Goal: Task Accomplishment & Management: Complete application form

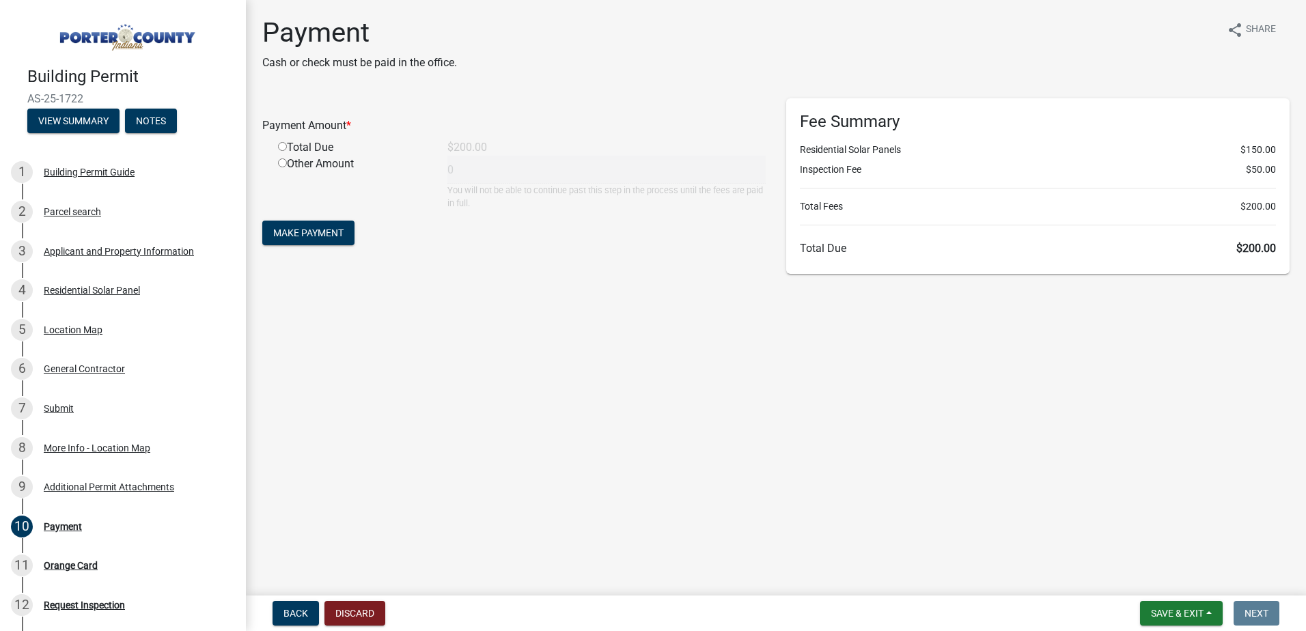
click at [285, 147] on input "radio" at bounding box center [282, 146] width 9 height 9
radio input "true"
type input "200"
click at [325, 231] on span "Make Payment" at bounding box center [308, 233] width 70 height 11
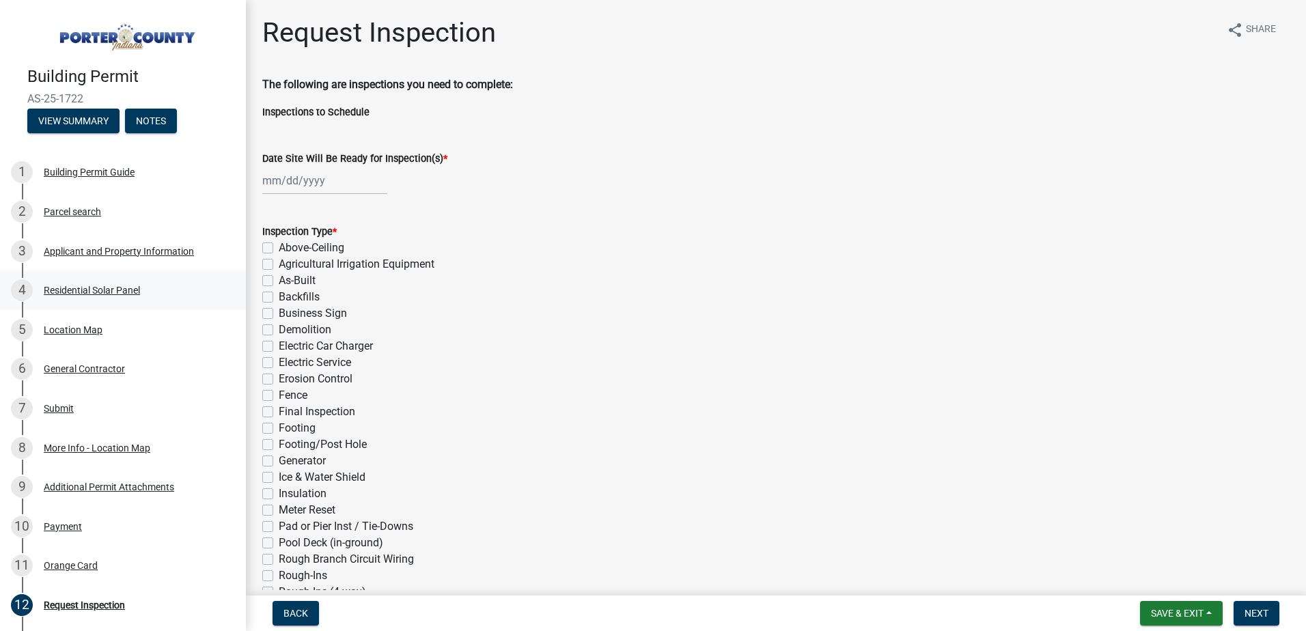
click at [90, 290] on div "Residential Solar Panel" at bounding box center [92, 291] width 96 height 10
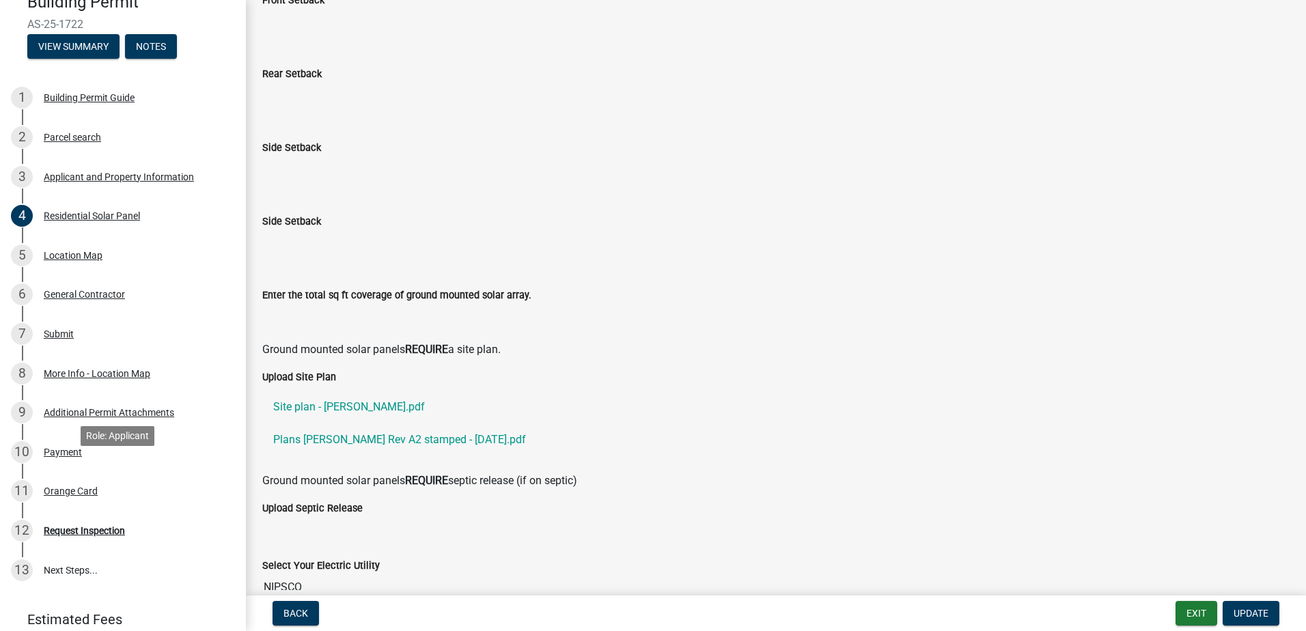
scroll to position [189, 0]
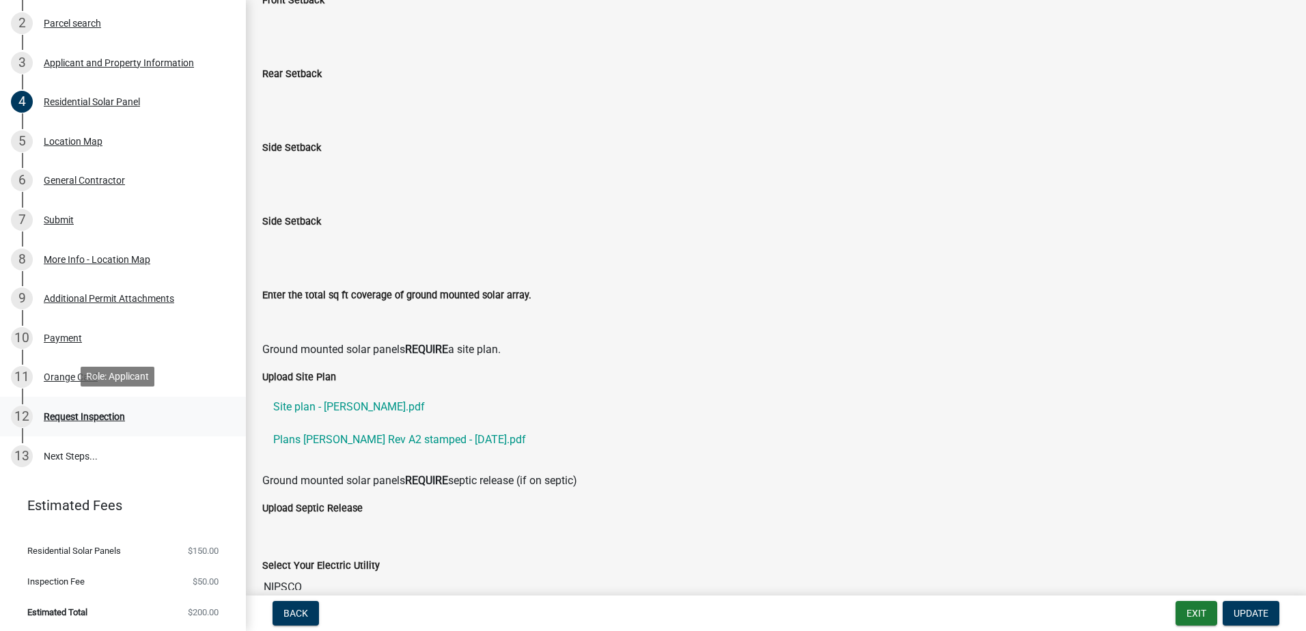
click at [66, 414] on div "Request Inspection" at bounding box center [84, 417] width 81 height 10
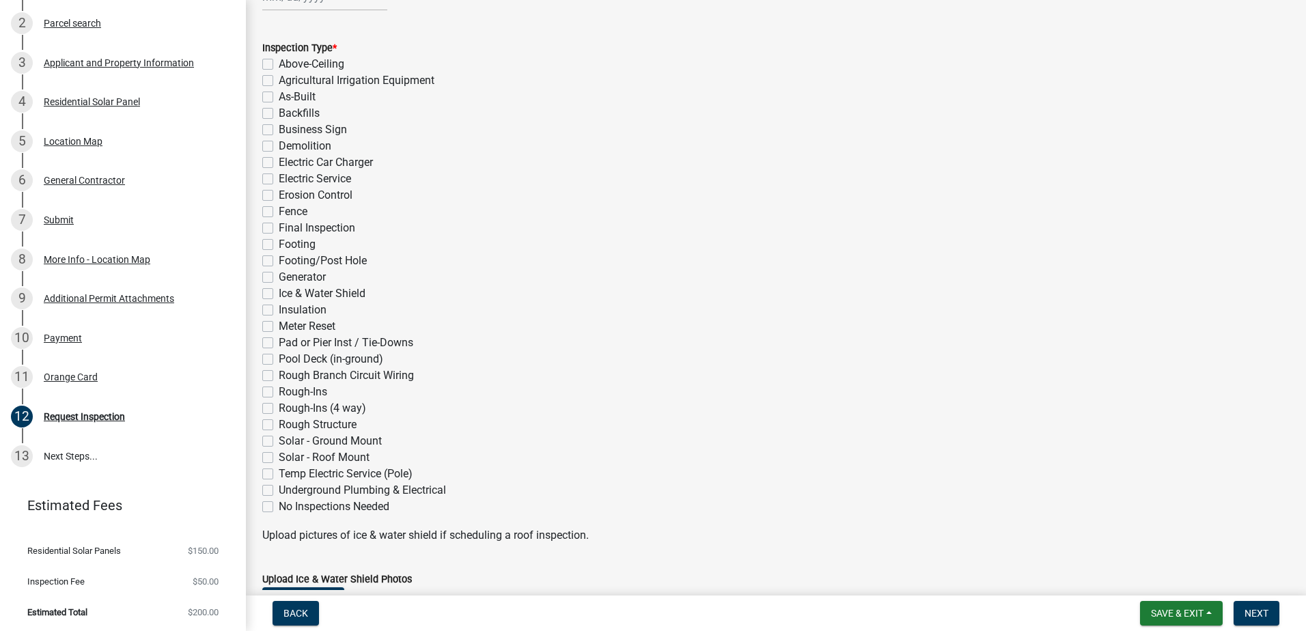
scroll to position [205, 0]
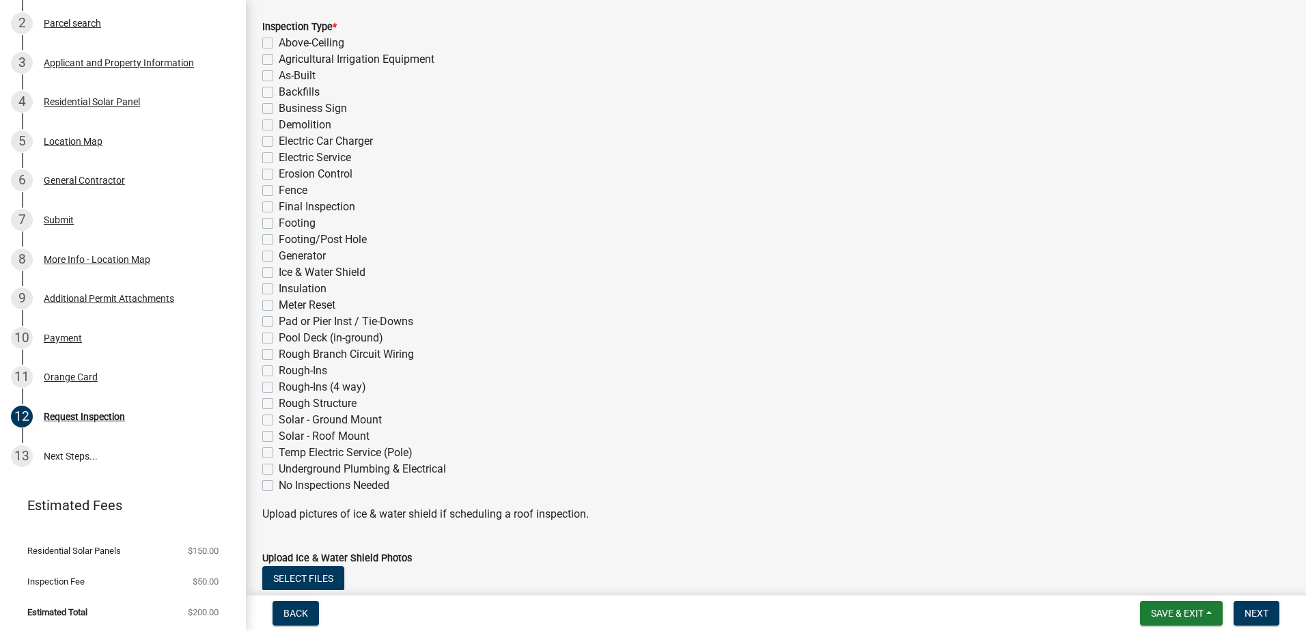
click at [279, 437] on label "Solar - Roof Mount" at bounding box center [324, 436] width 91 height 16
click at [279, 437] on input "Solar - Roof Mount" at bounding box center [283, 432] width 9 height 9
checkbox input "true"
checkbox input "false"
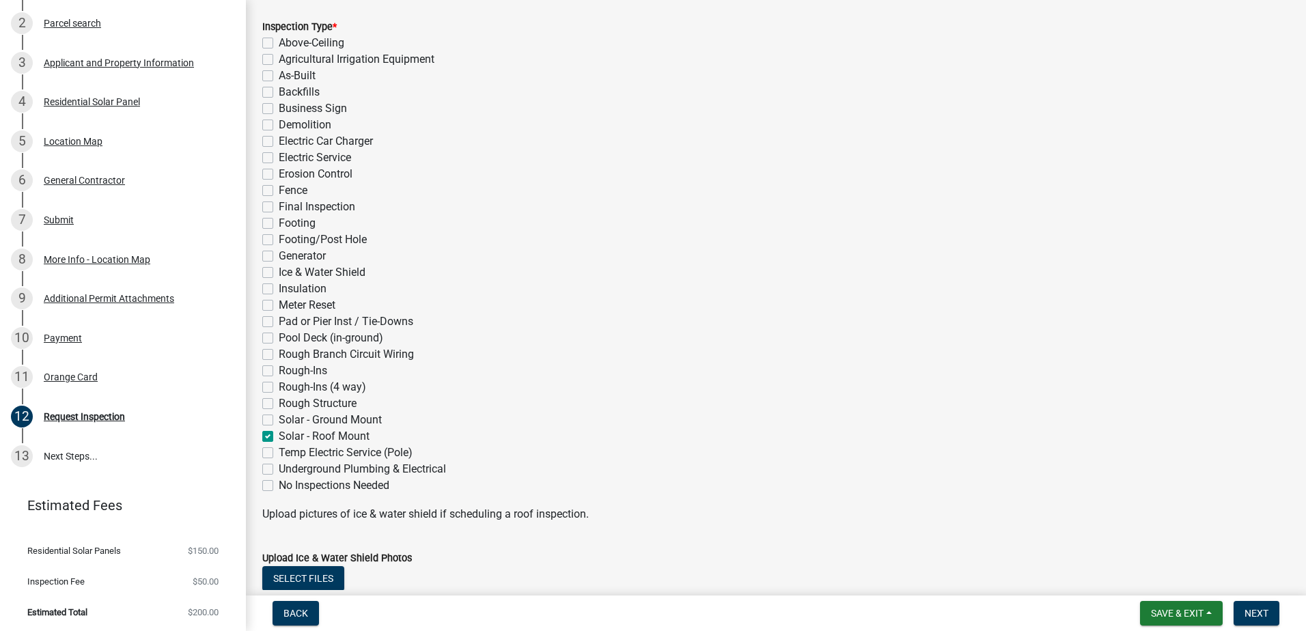
checkbox input "false"
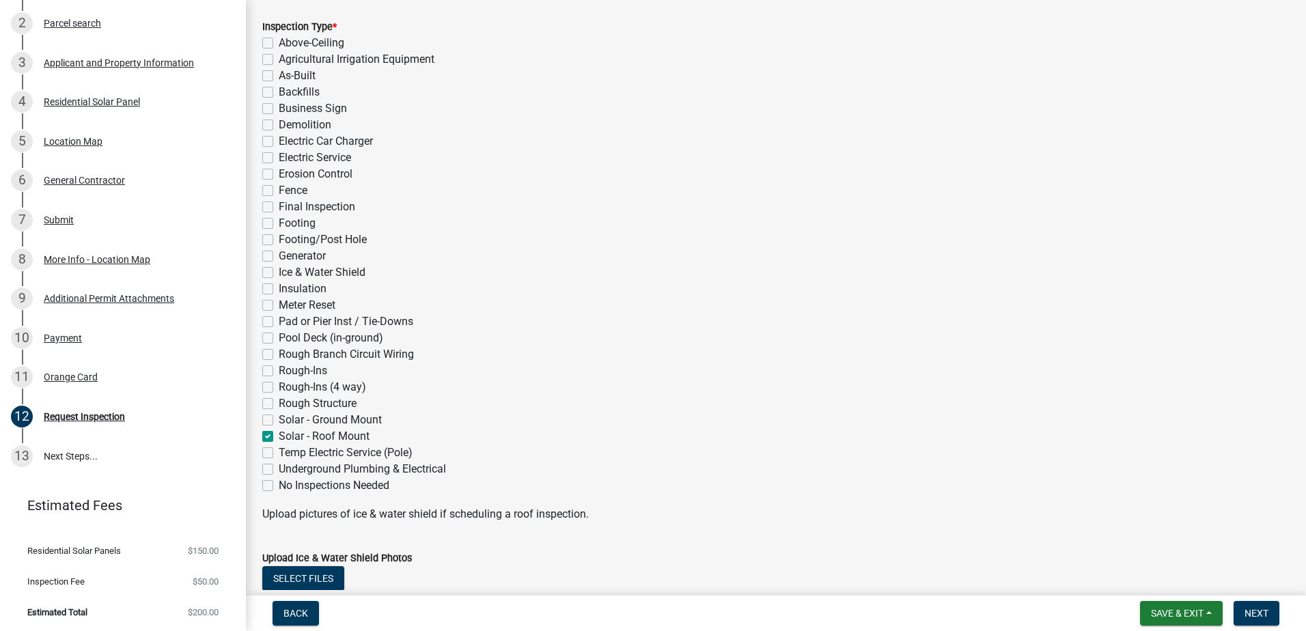
checkbox input "false"
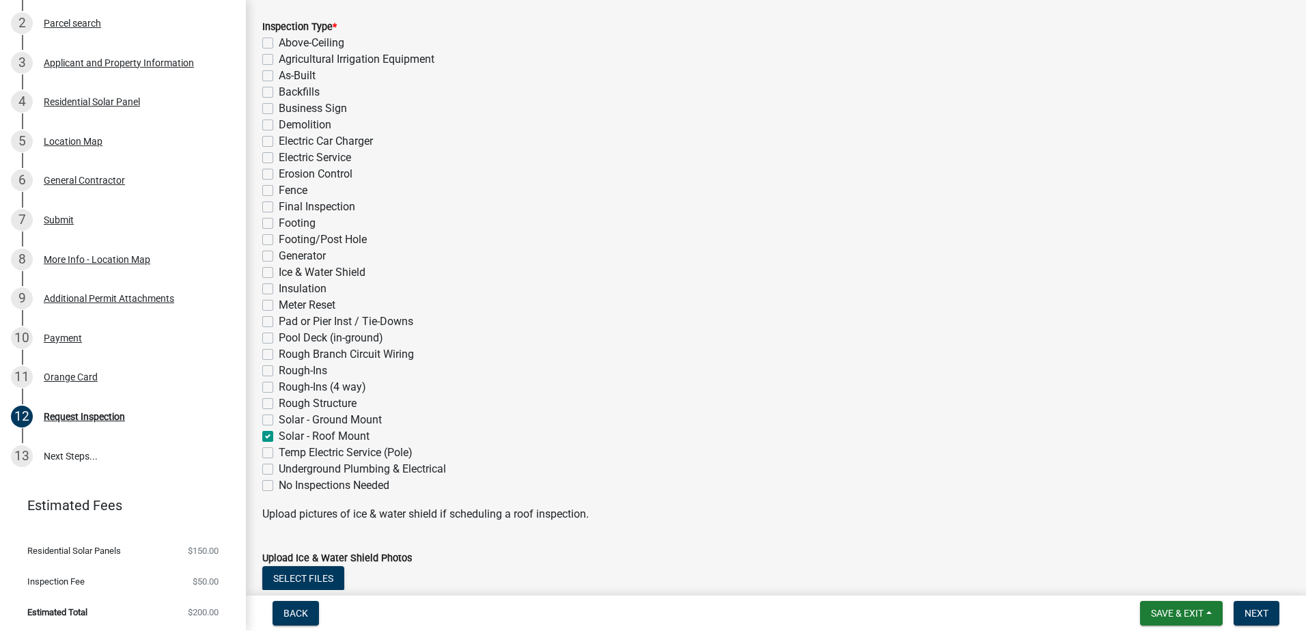
checkbox input "false"
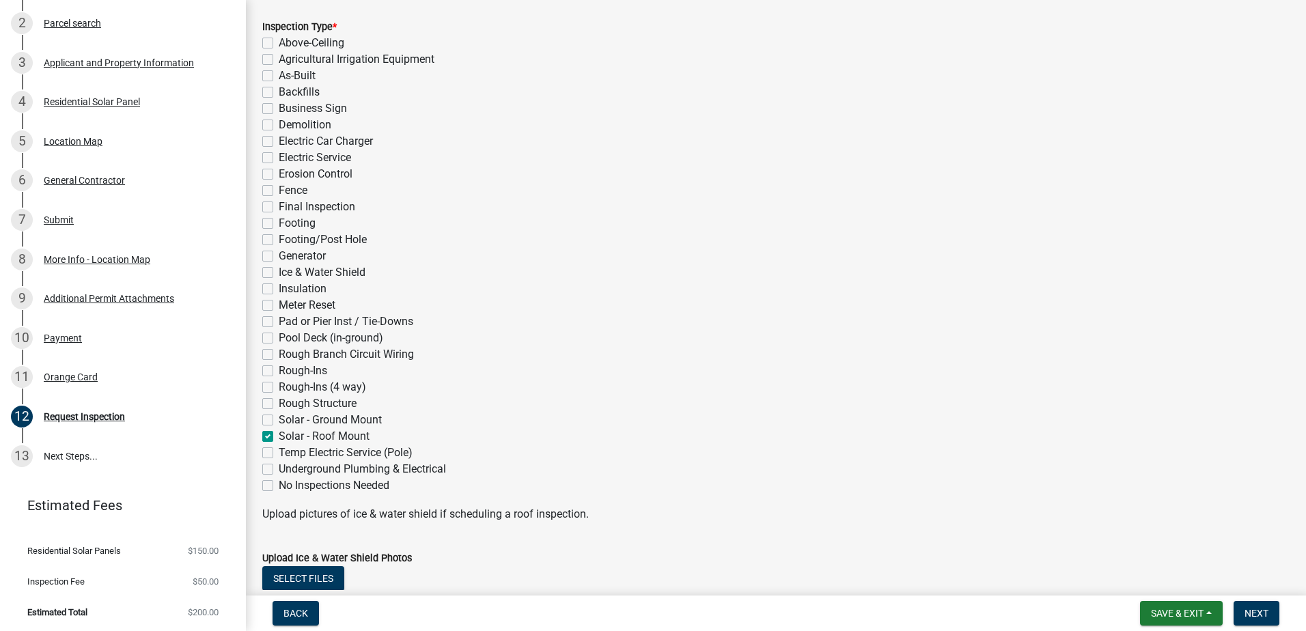
checkbox input "false"
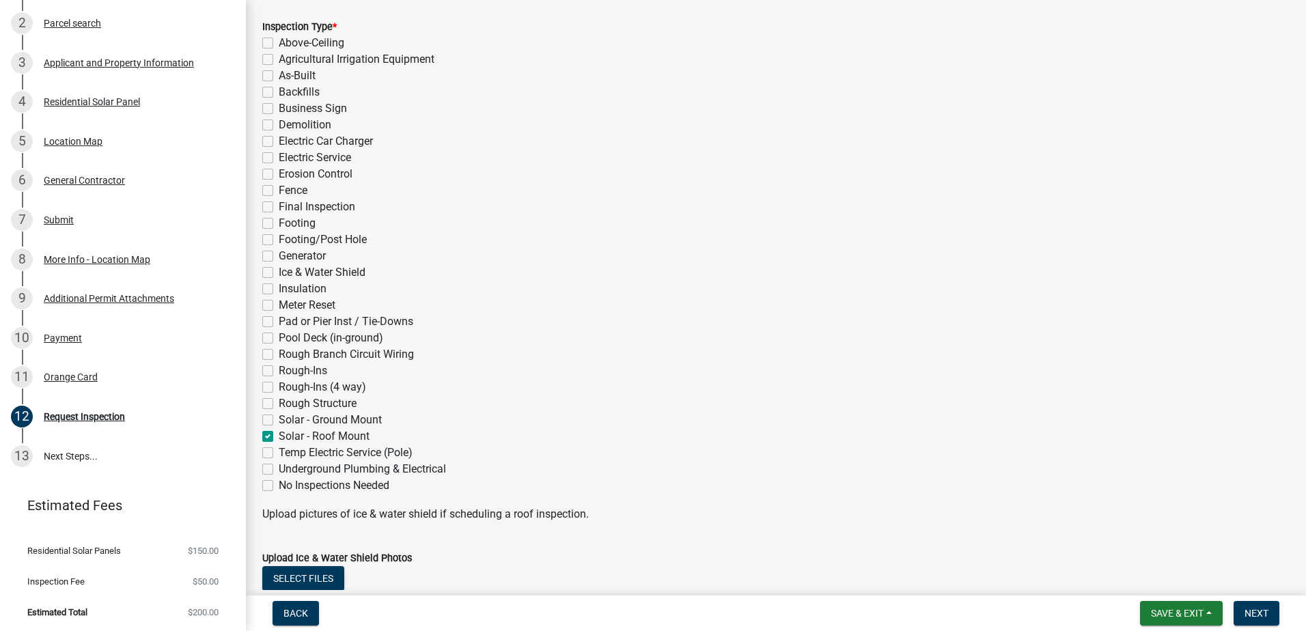
checkbox input "false"
checkbox input "true"
checkbox input "false"
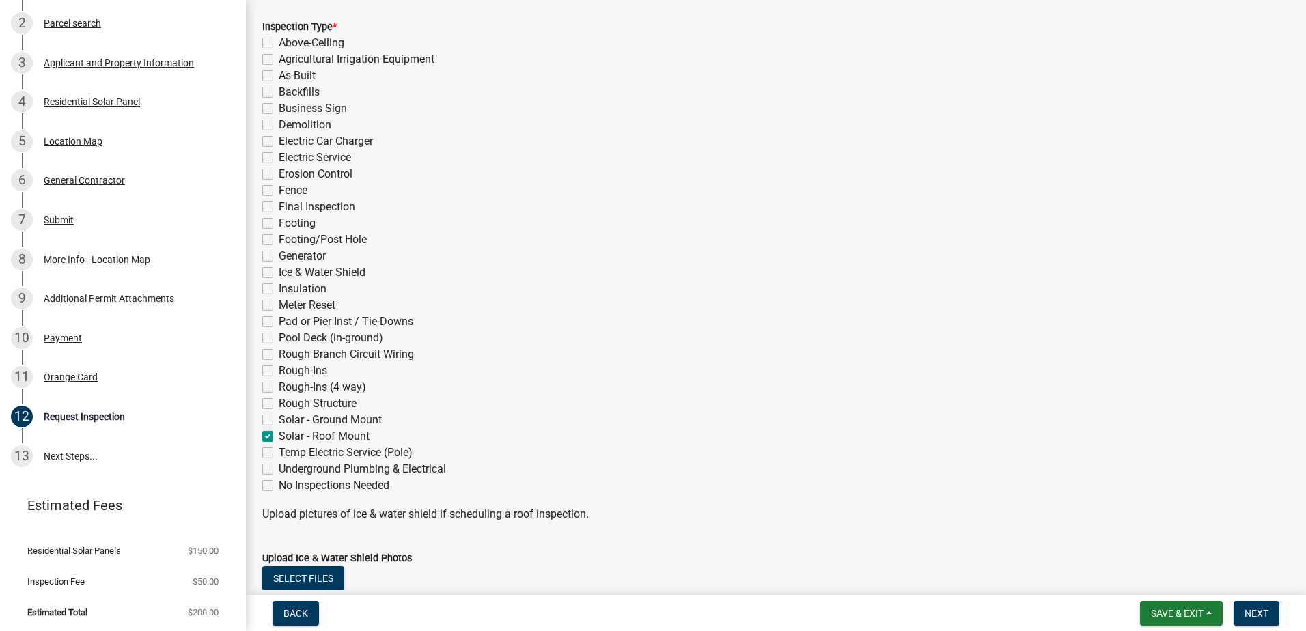
checkbox input "false"
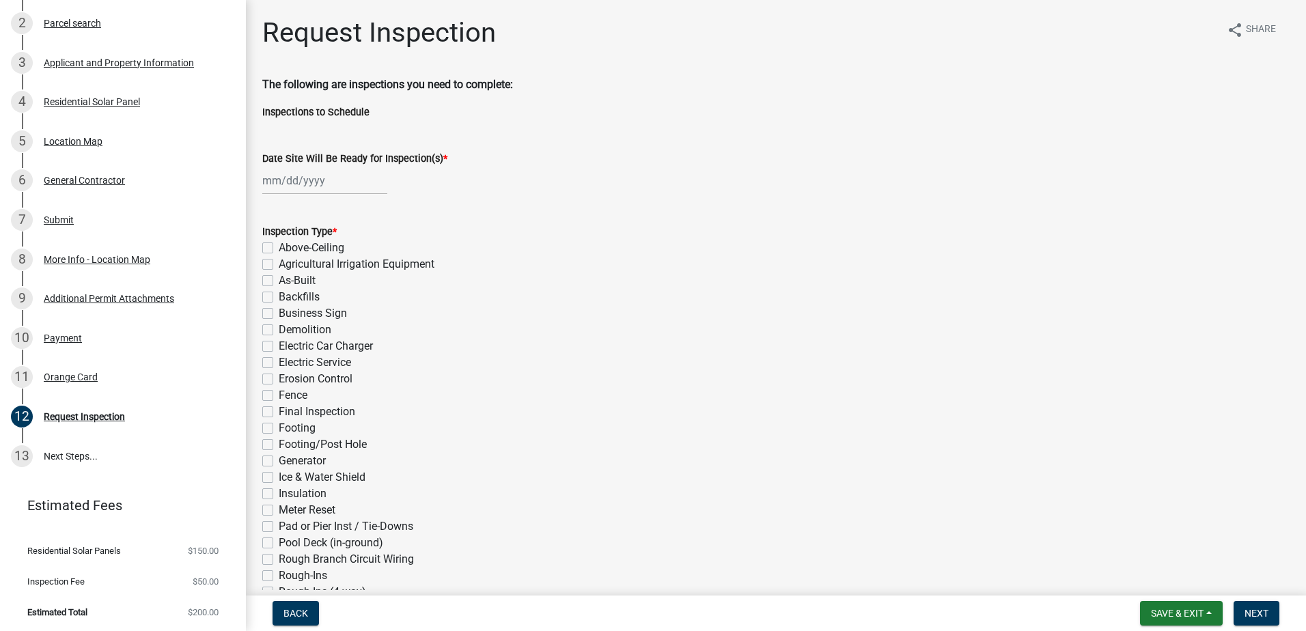
click at [326, 174] on div at bounding box center [324, 181] width 125 height 28
select select "9"
select select "2025"
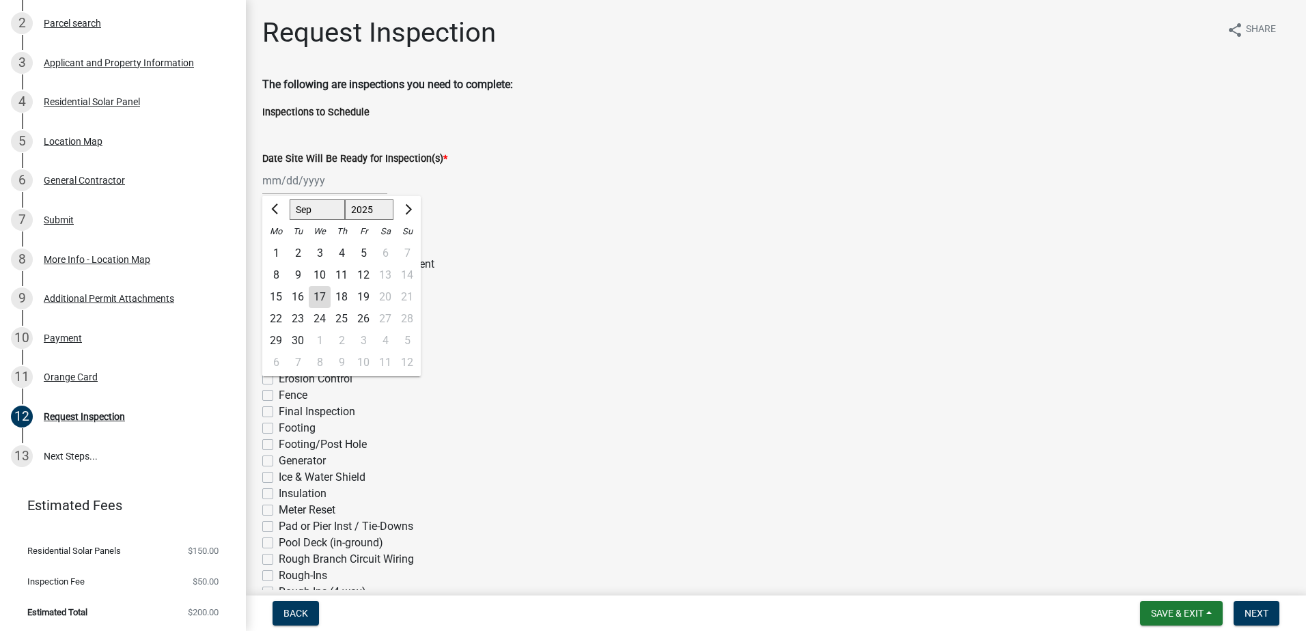
click at [321, 296] on div "17" at bounding box center [320, 297] width 22 height 22
type input "[DATE]"
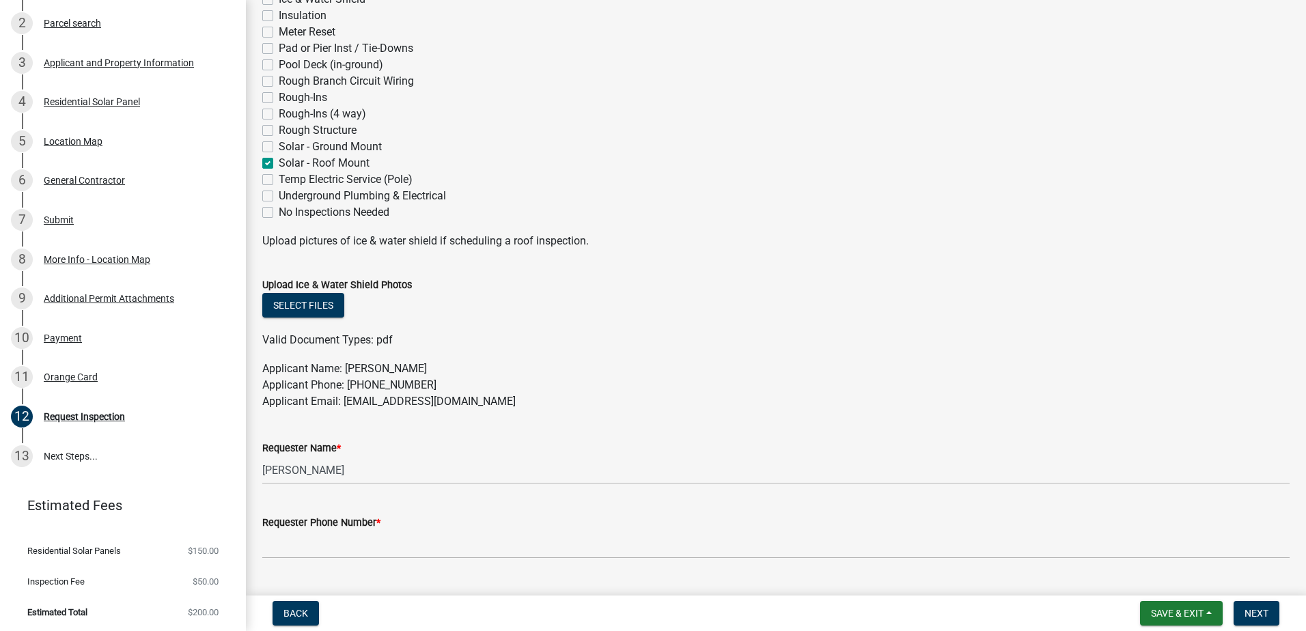
scroll to position [615, 0]
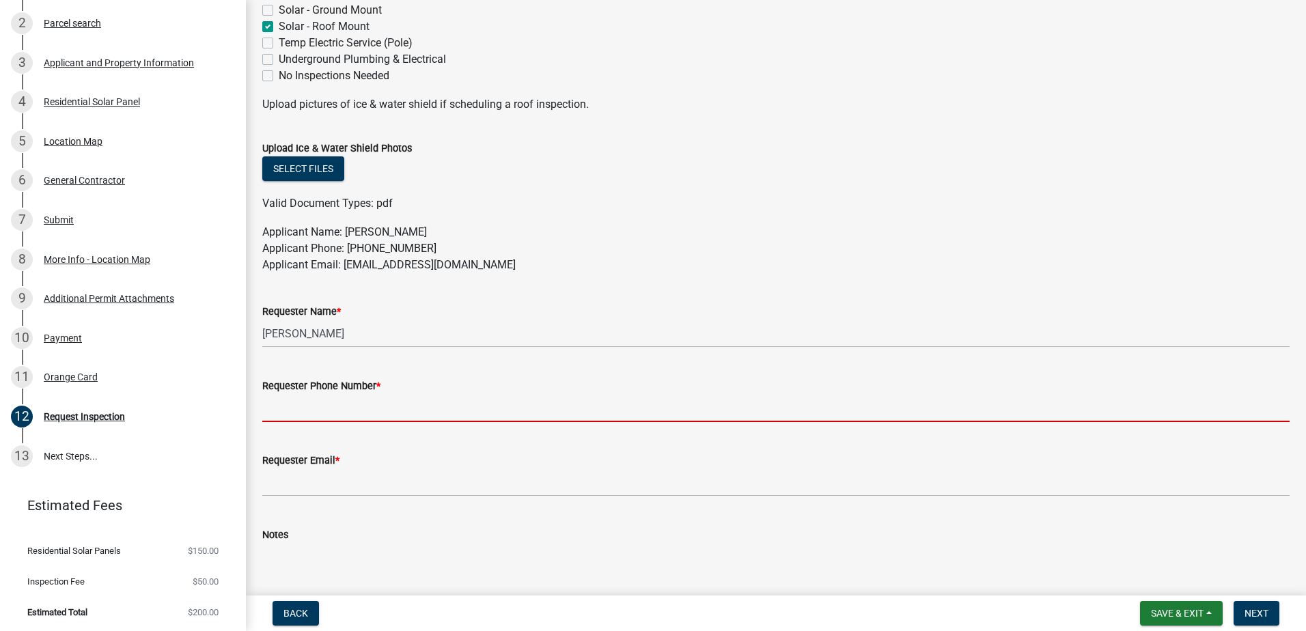
click at [355, 404] on input "Requester Phone Number *" at bounding box center [776, 408] width 1028 height 28
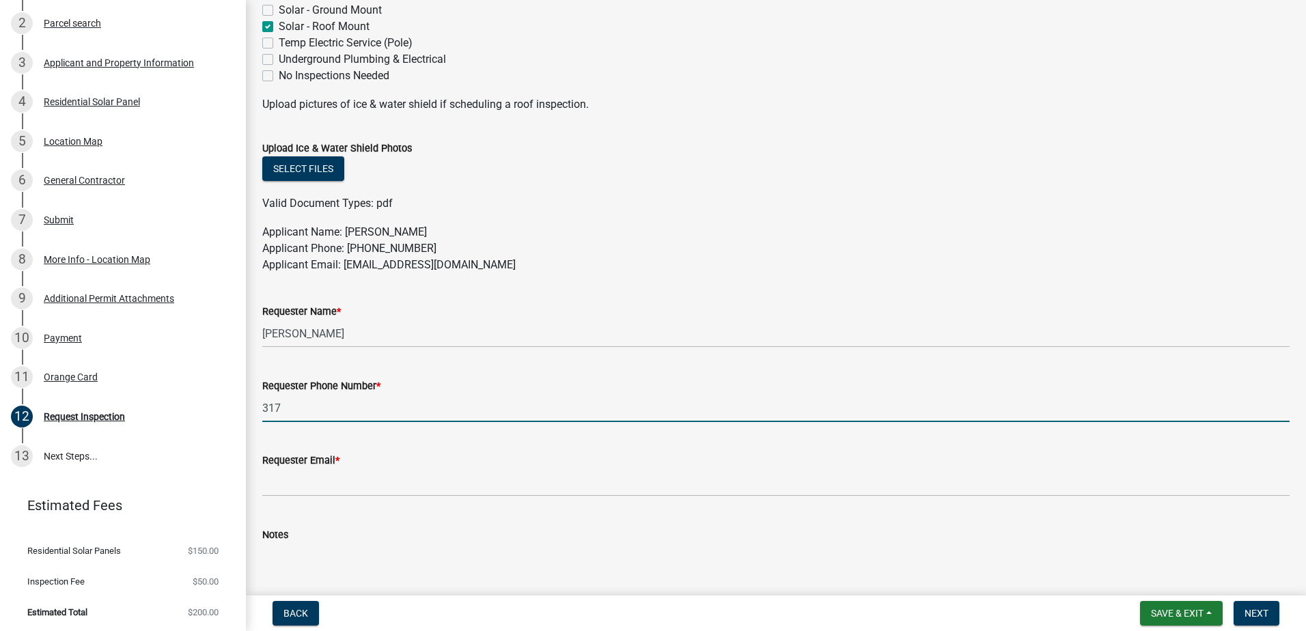
type input "[PHONE_NUMBER]"
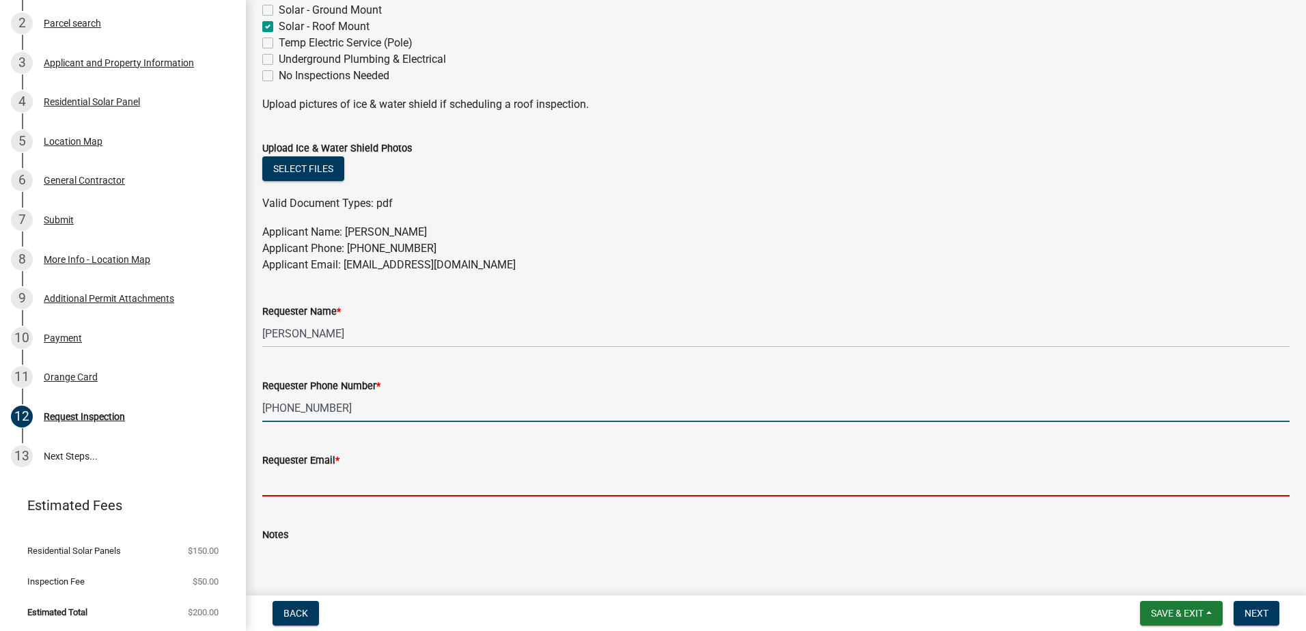
type input "[EMAIL_ADDRESS][DOMAIN_NAME]"
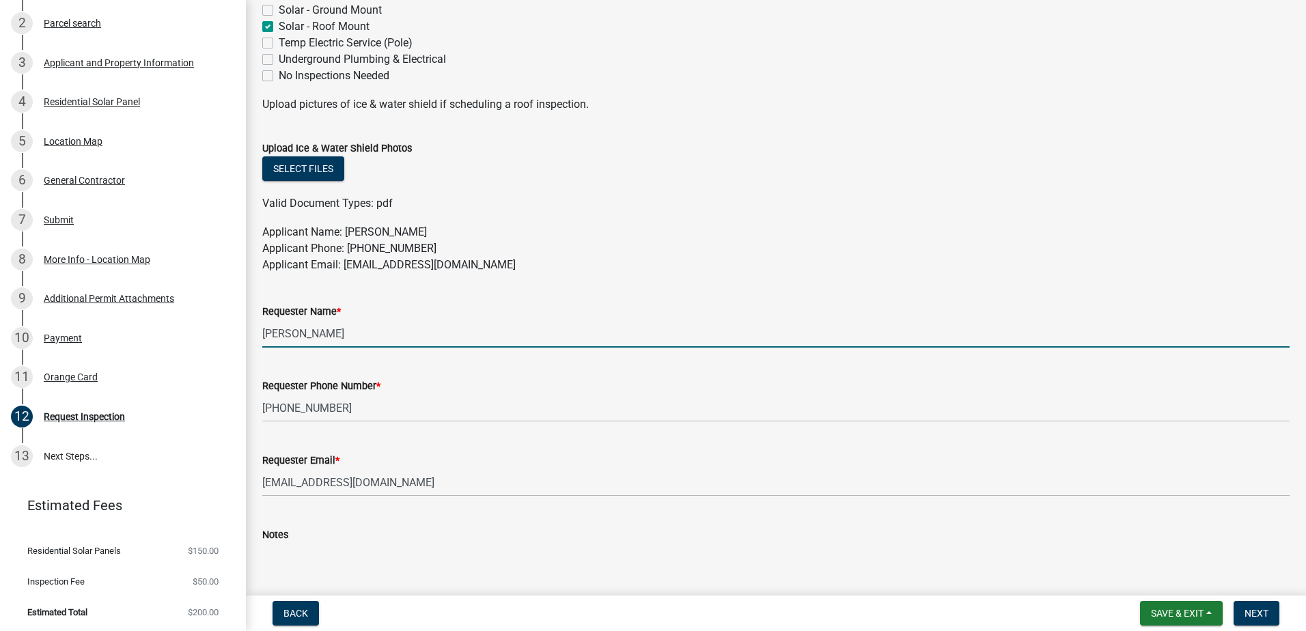
drag, startPoint x: 345, startPoint y: 333, endPoint x: 249, endPoint y: 332, distance: 96.3
click at [249, 332] on div "Request Inspection share Share The following are inspections you need to comple…" at bounding box center [776, 15] width 1060 height 1229
type input "[PERSON_NAME]"
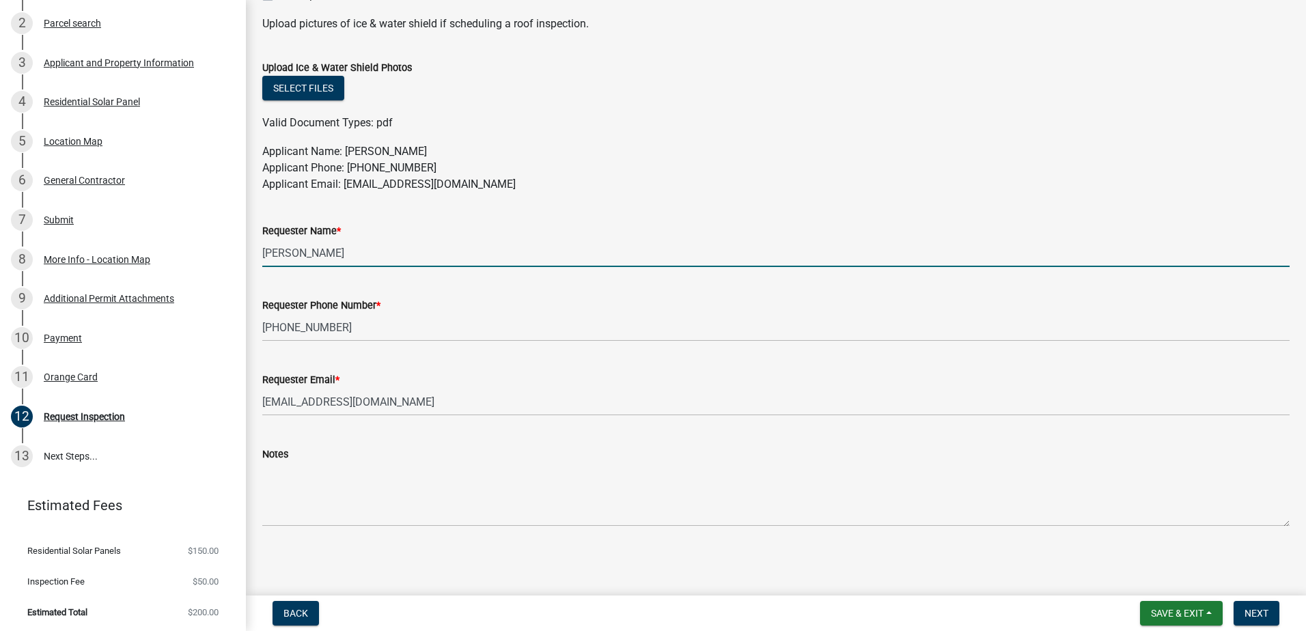
scroll to position [696, 0]
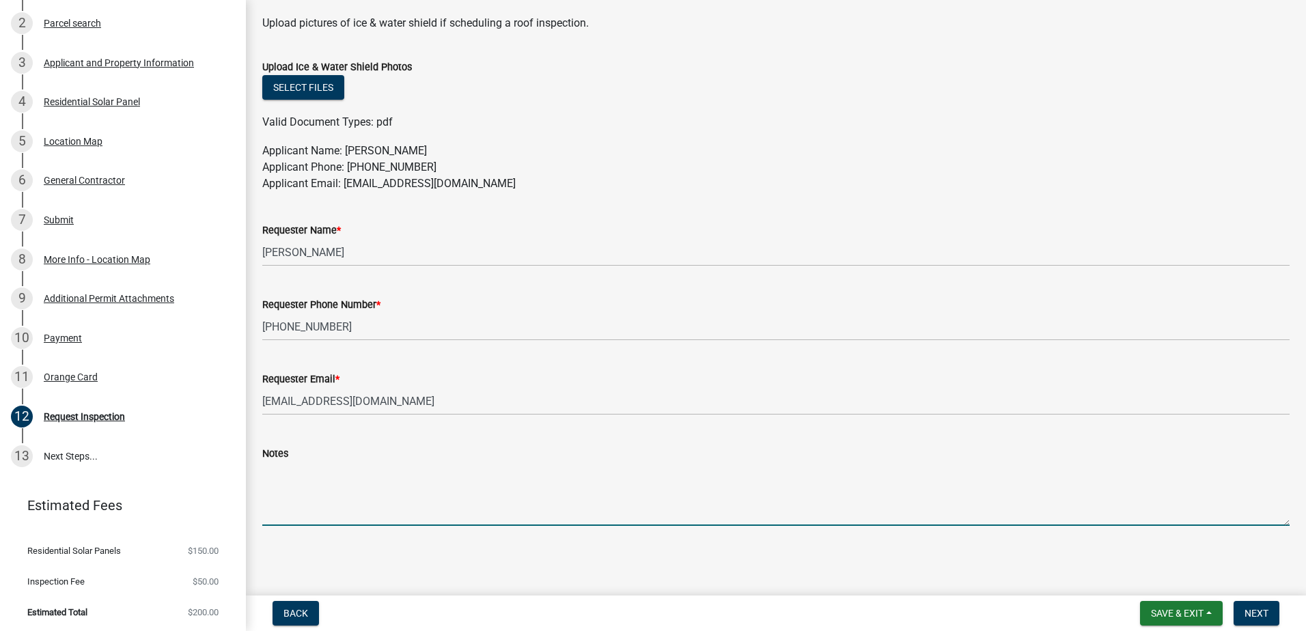
click at [395, 488] on textarea "Notes" at bounding box center [776, 494] width 1028 height 64
click at [395, 476] on textarea "Please reach out to Addam for inspection [DATE] 2pm" at bounding box center [776, 494] width 1028 height 64
click at [594, 467] on textarea "Please reach out to Addam [PHONE_NUMBER] for inspection [DATE] 2pm" at bounding box center [776, 494] width 1028 height 64
type textarea "Please reach out to Addam [PHONE_NUMBER] for inspection [DATE] 2pm. Thank you"
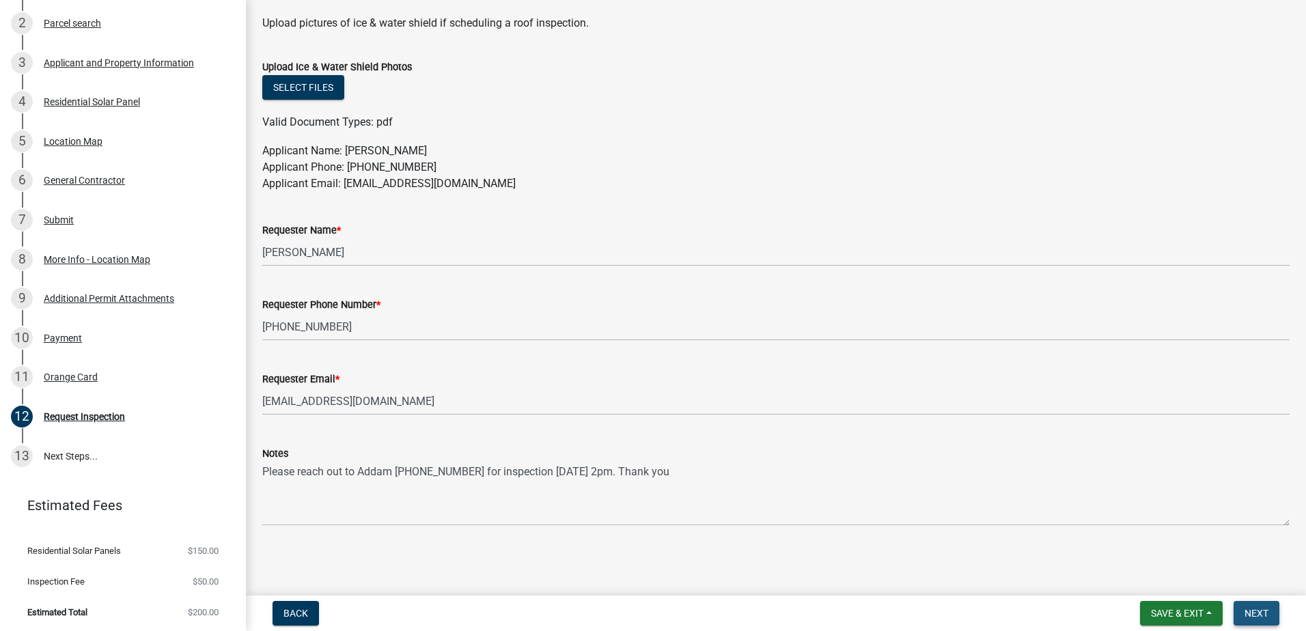
click at [1252, 614] on span "Next" at bounding box center [1257, 613] width 24 height 11
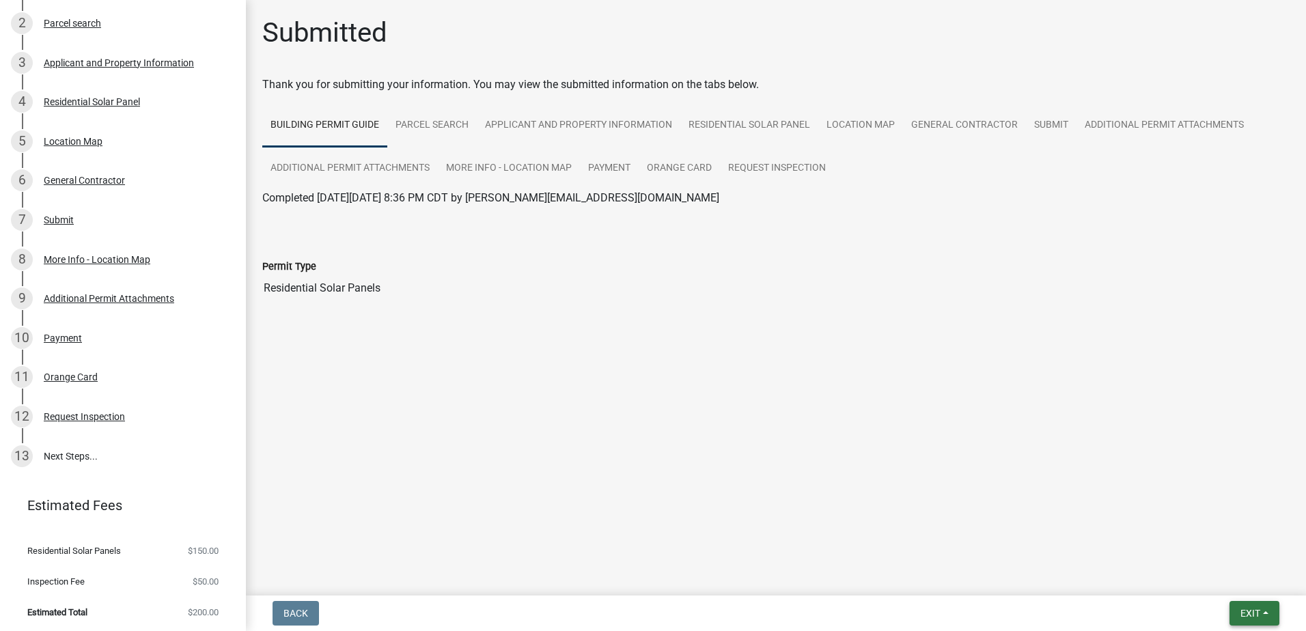
click at [1246, 610] on span "Exit" at bounding box center [1251, 613] width 20 height 11
click at [1202, 580] on button "Save & Exit" at bounding box center [1224, 578] width 109 height 33
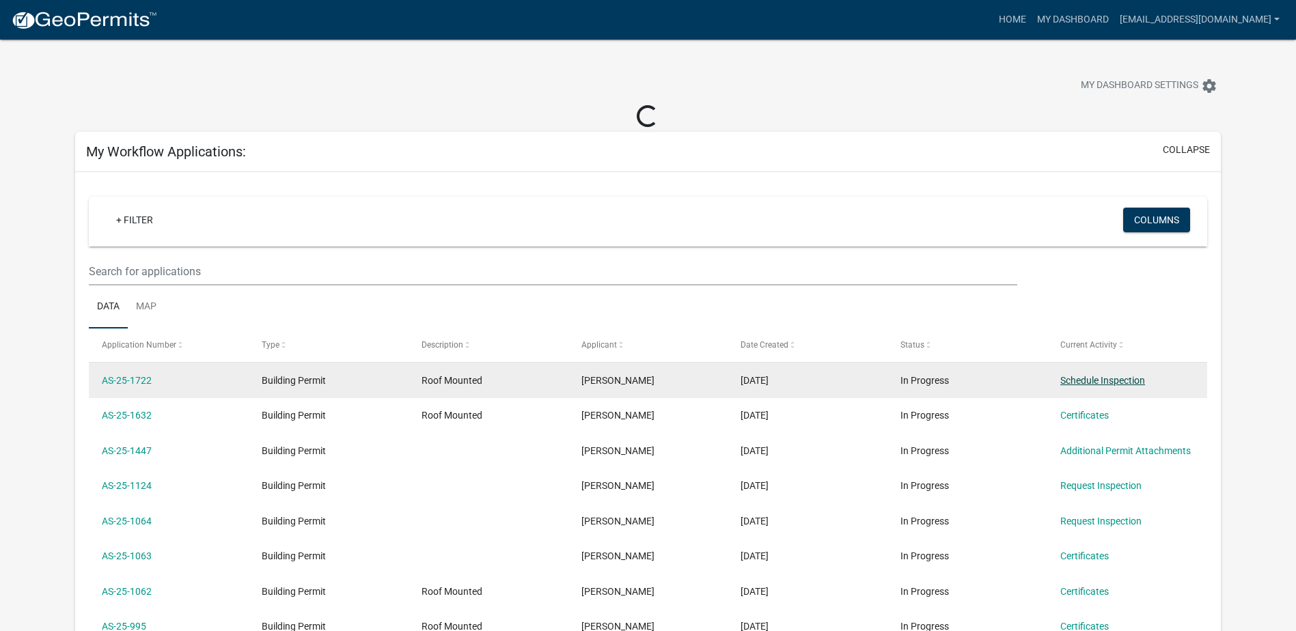
click at [1100, 384] on link "Schedule Inspection" at bounding box center [1102, 380] width 85 height 11
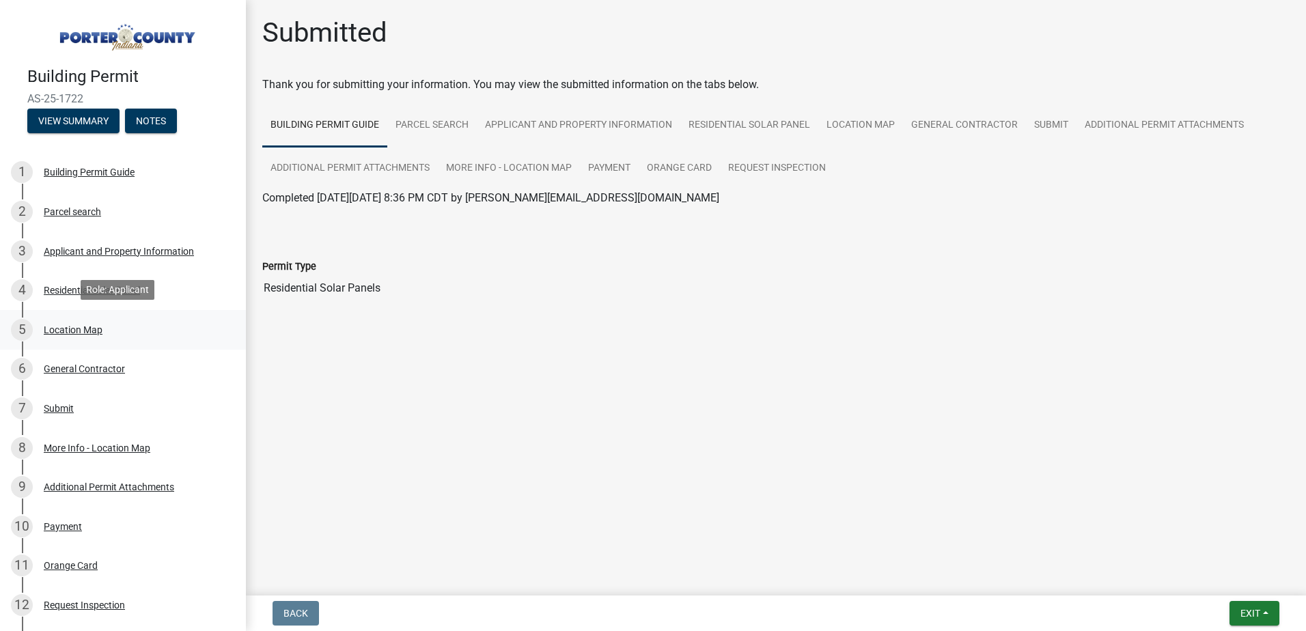
click at [67, 332] on div "Location Map" at bounding box center [73, 330] width 59 height 10
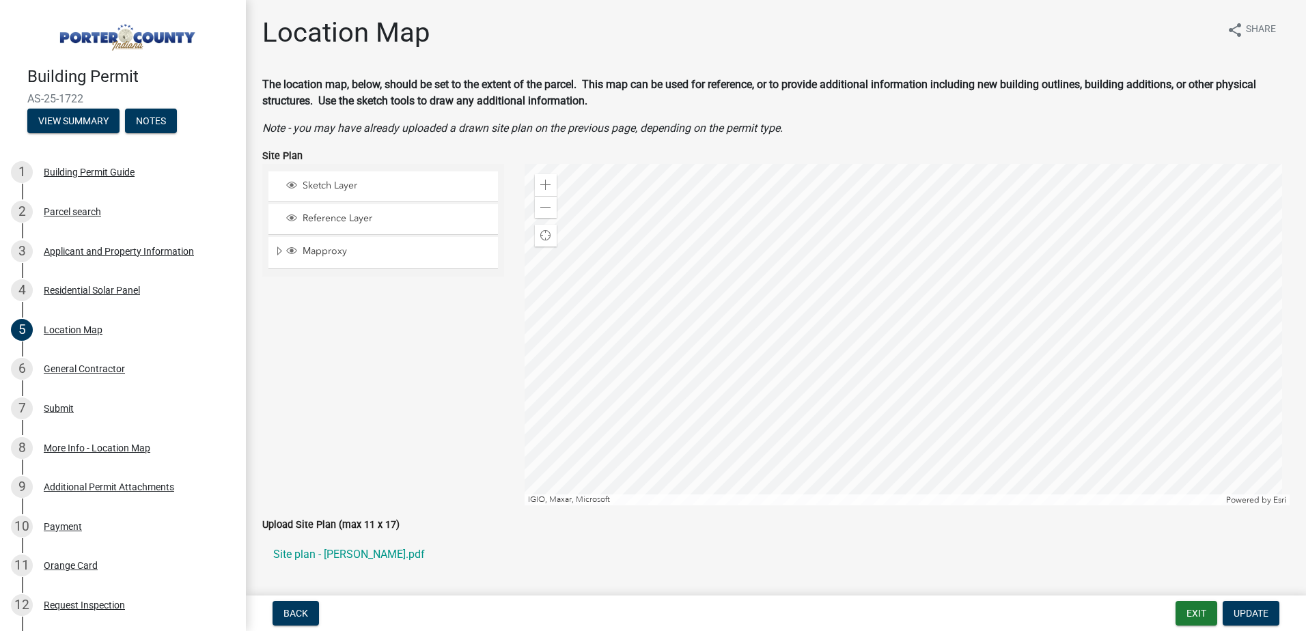
scroll to position [51, 0]
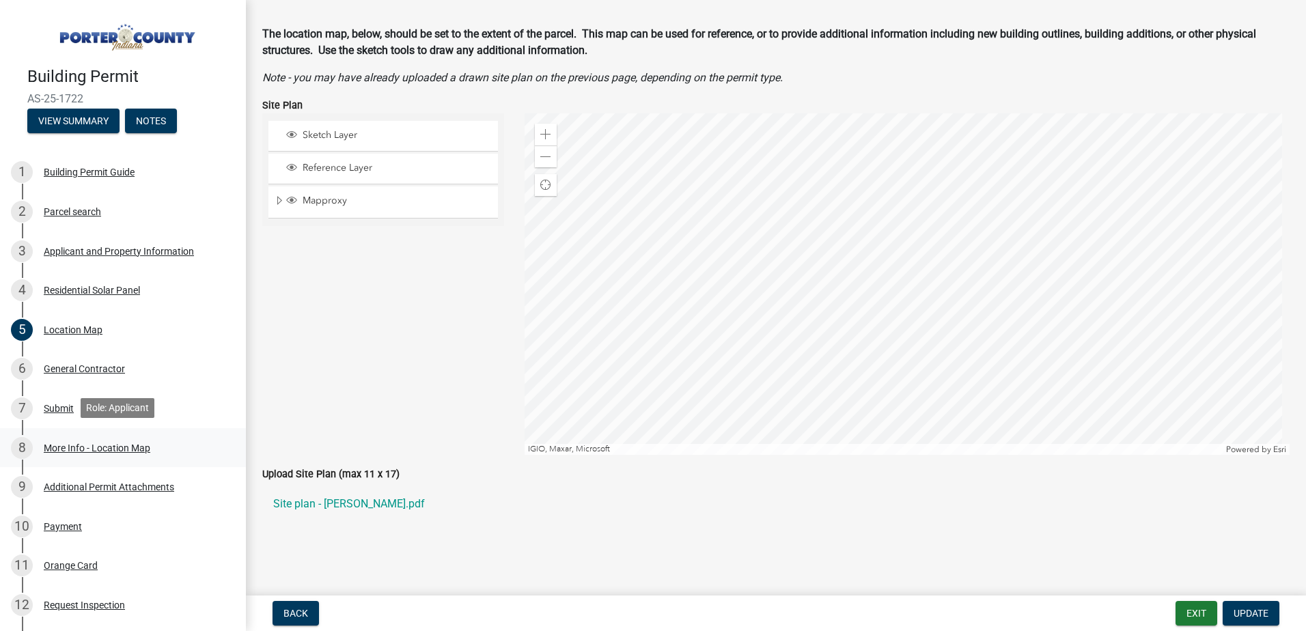
click at [87, 443] on div "More Info - Location Map" at bounding box center [97, 448] width 107 height 10
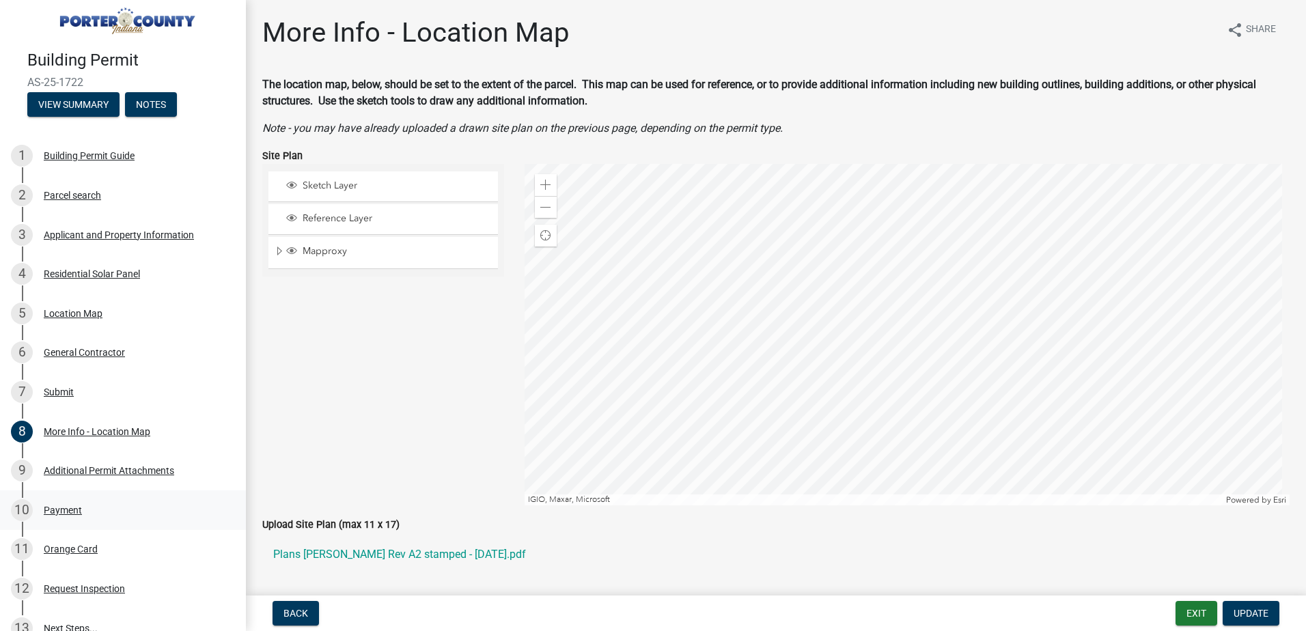
scroll to position [0, 0]
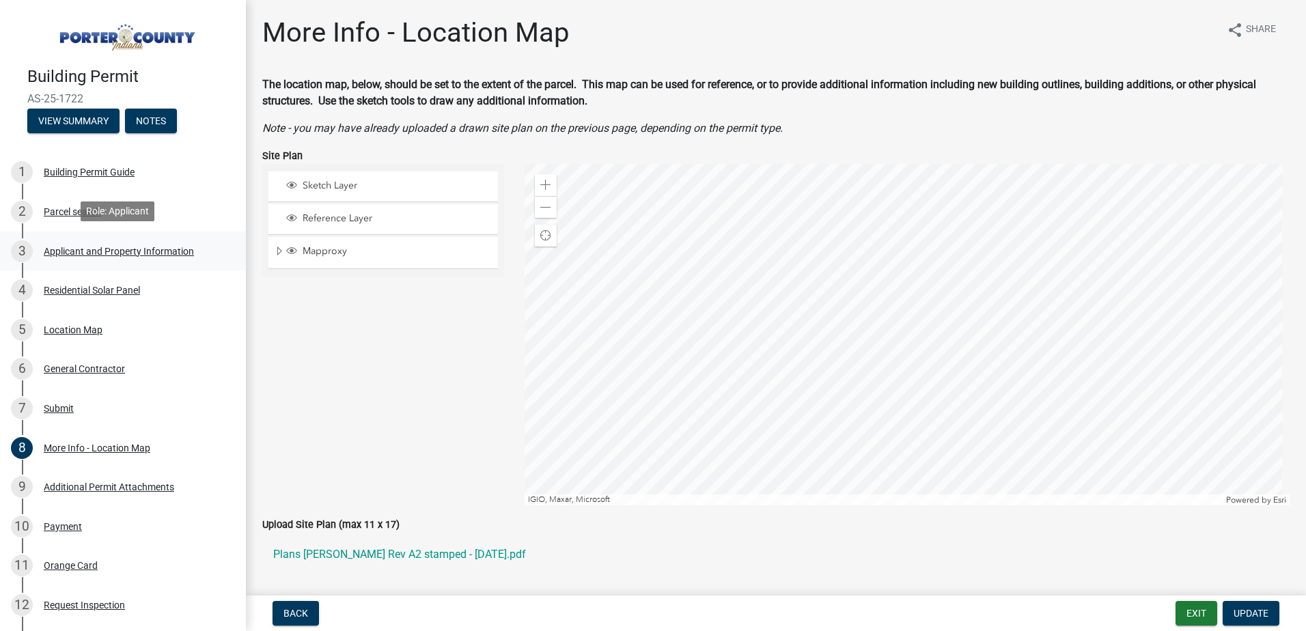
click at [102, 251] on div "Applicant and Property Information" at bounding box center [119, 252] width 150 height 10
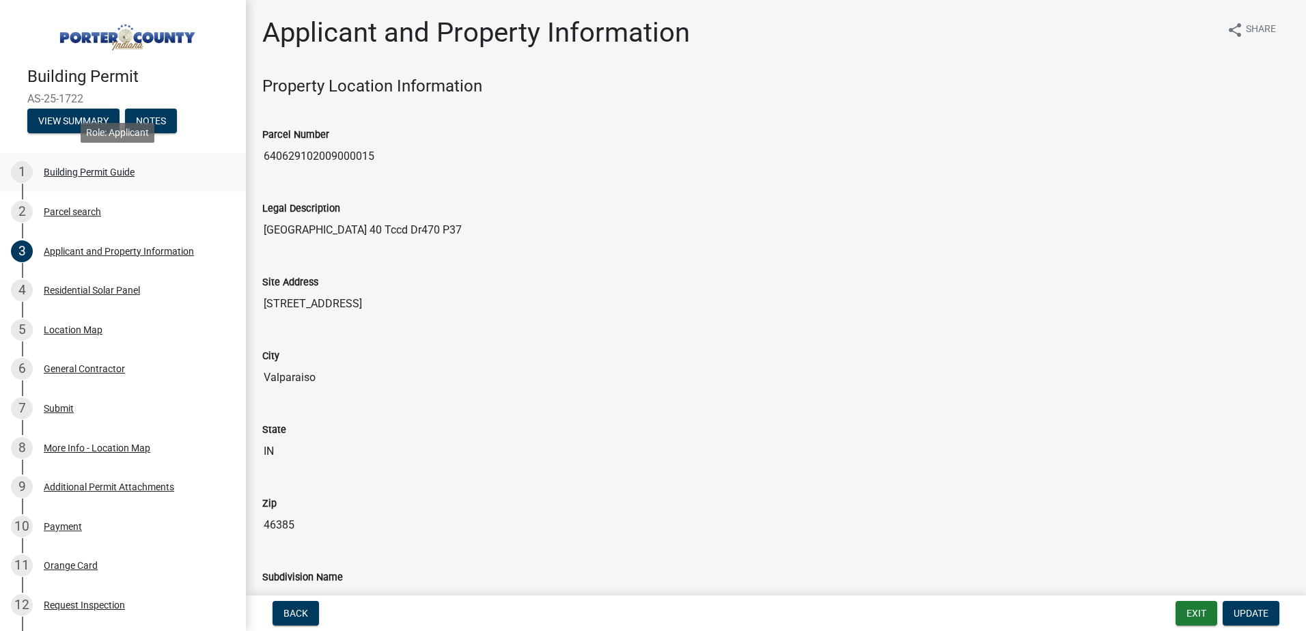
click at [87, 177] on div "1 Building Permit Guide" at bounding box center [117, 172] width 213 height 22
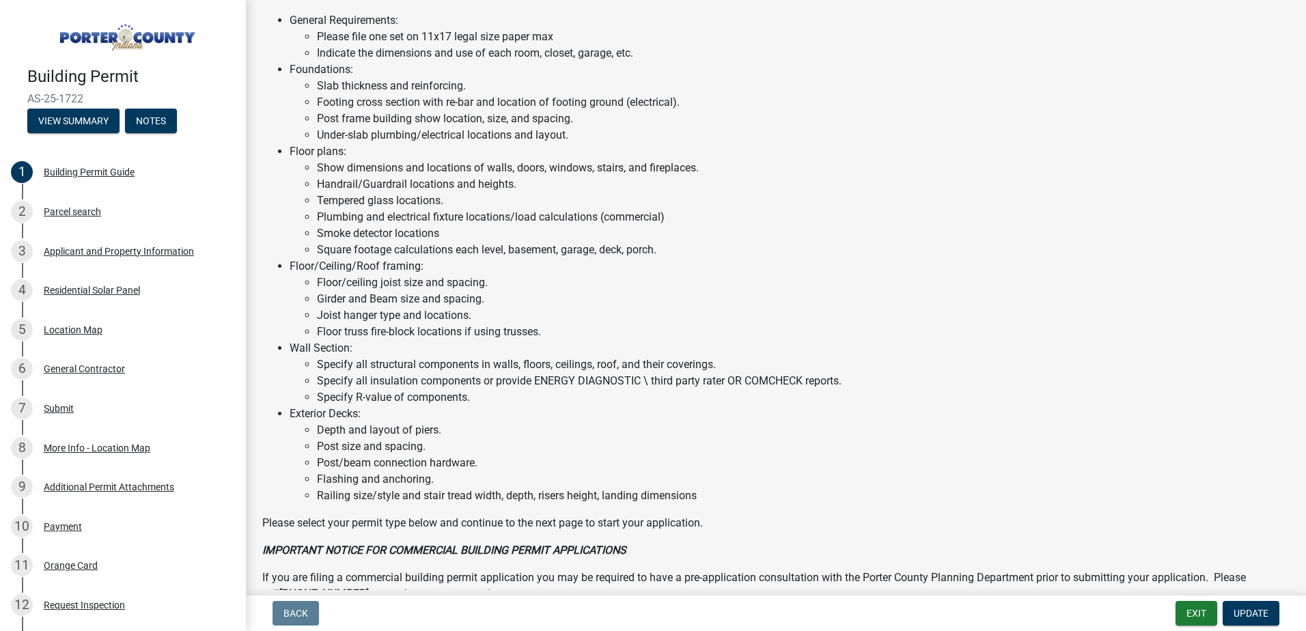
scroll to position [697, 0]
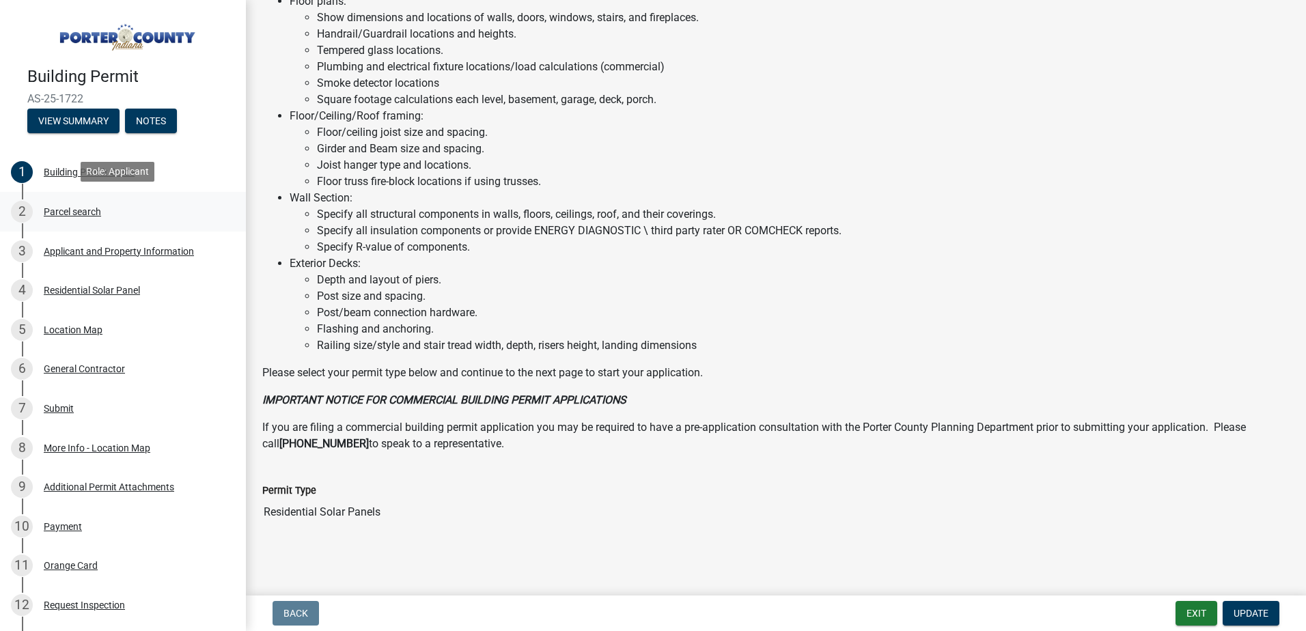
click at [86, 208] on div "Parcel search" at bounding box center [72, 212] width 57 height 10
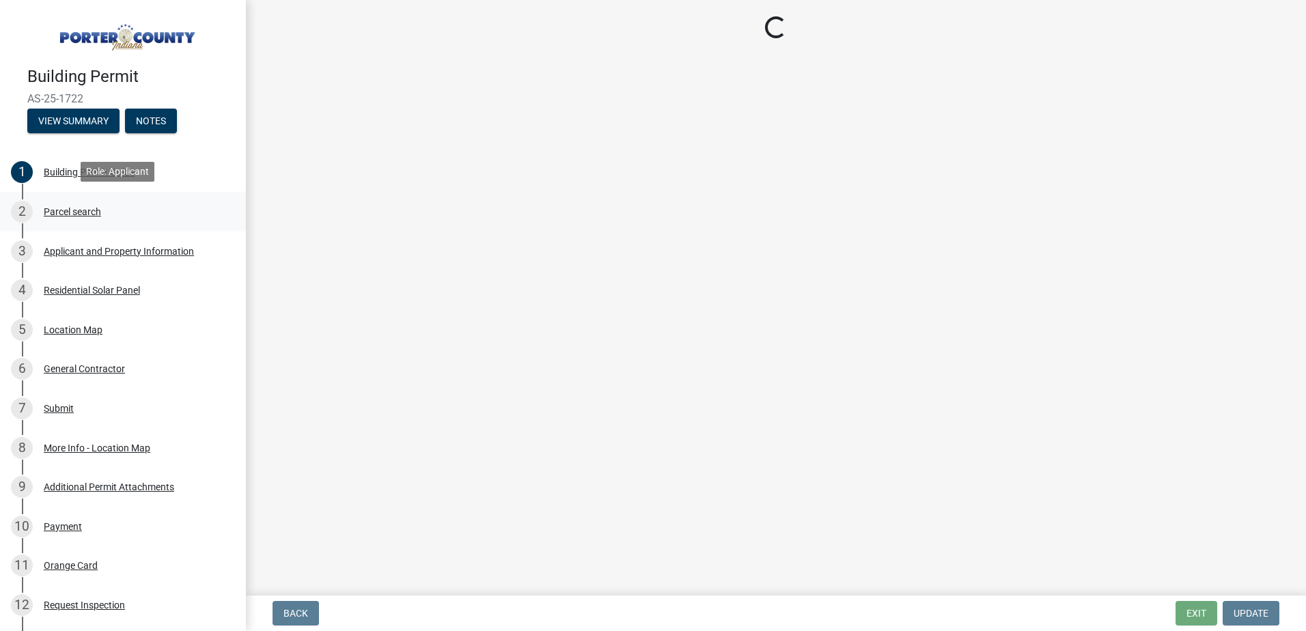
scroll to position [0, 0]
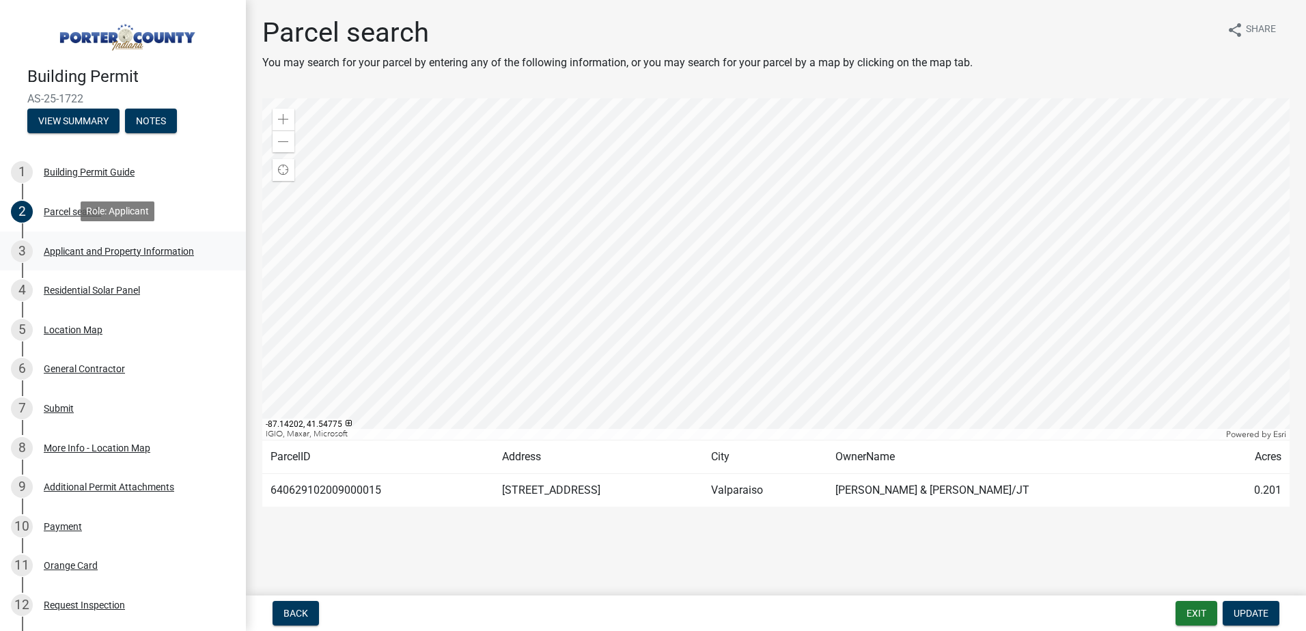
click at [156, 251] on div "Applicant and Property Information" at bounding box center [119, 252] width 150 height 10
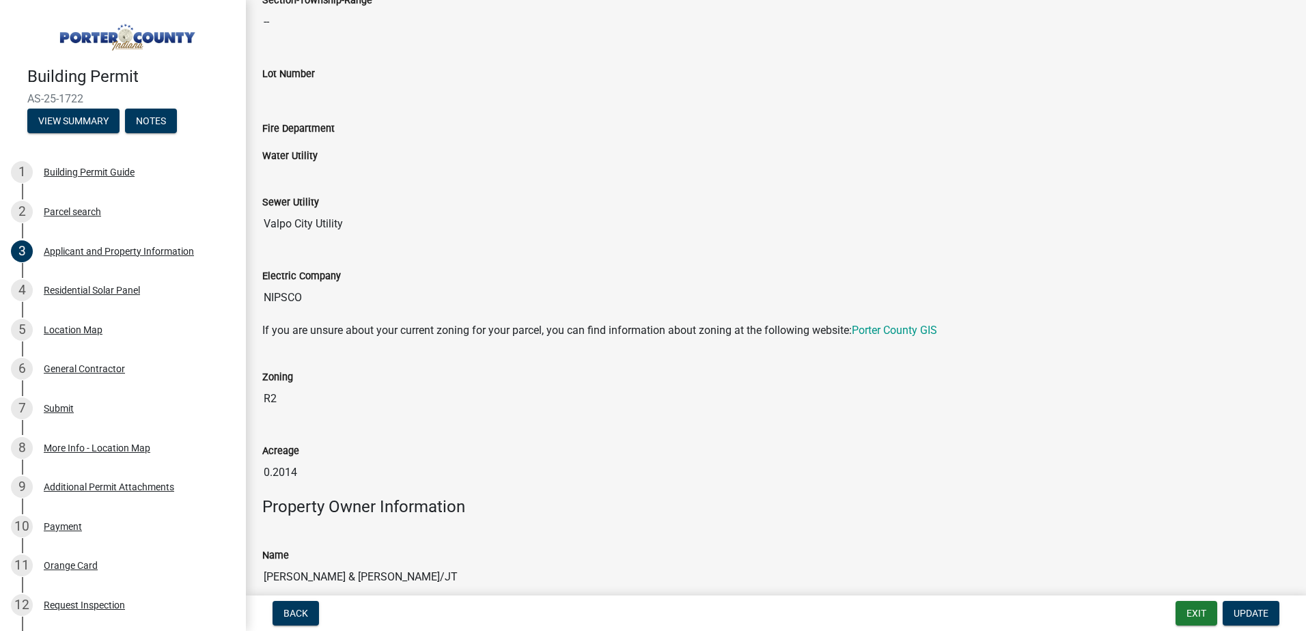
scroll to position [719, 0]
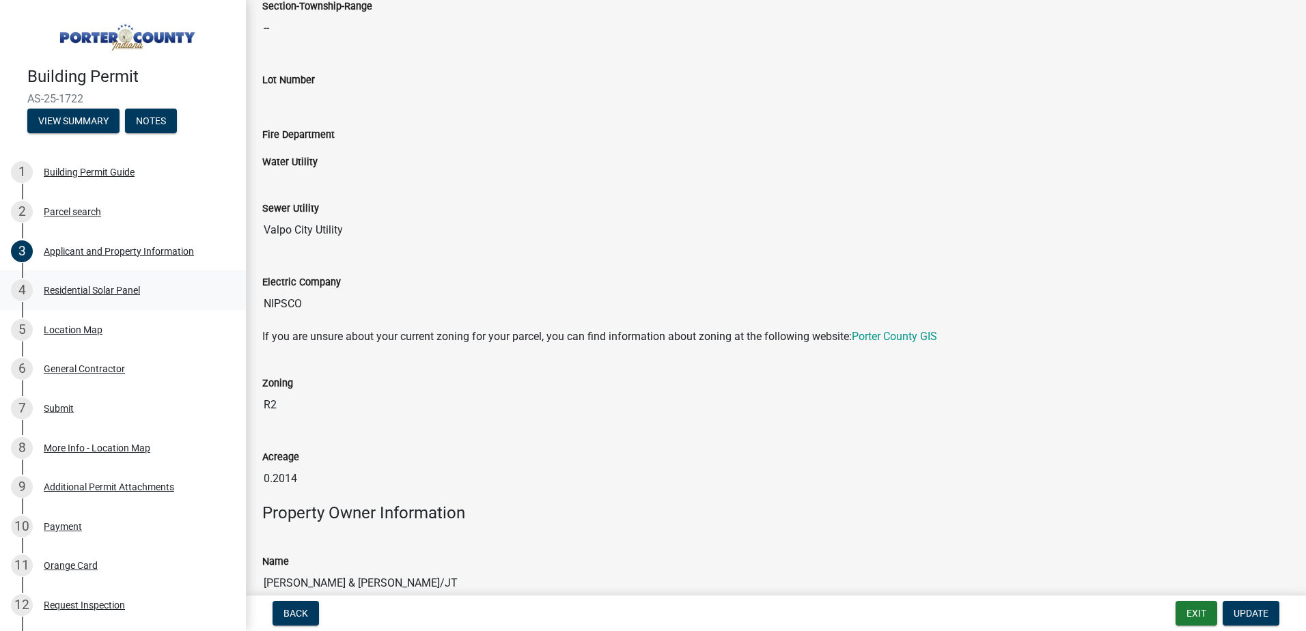
click at [96, 297] on div "4 Residential Solar Panel" at bounding box center [117, 290] width 213 height 22
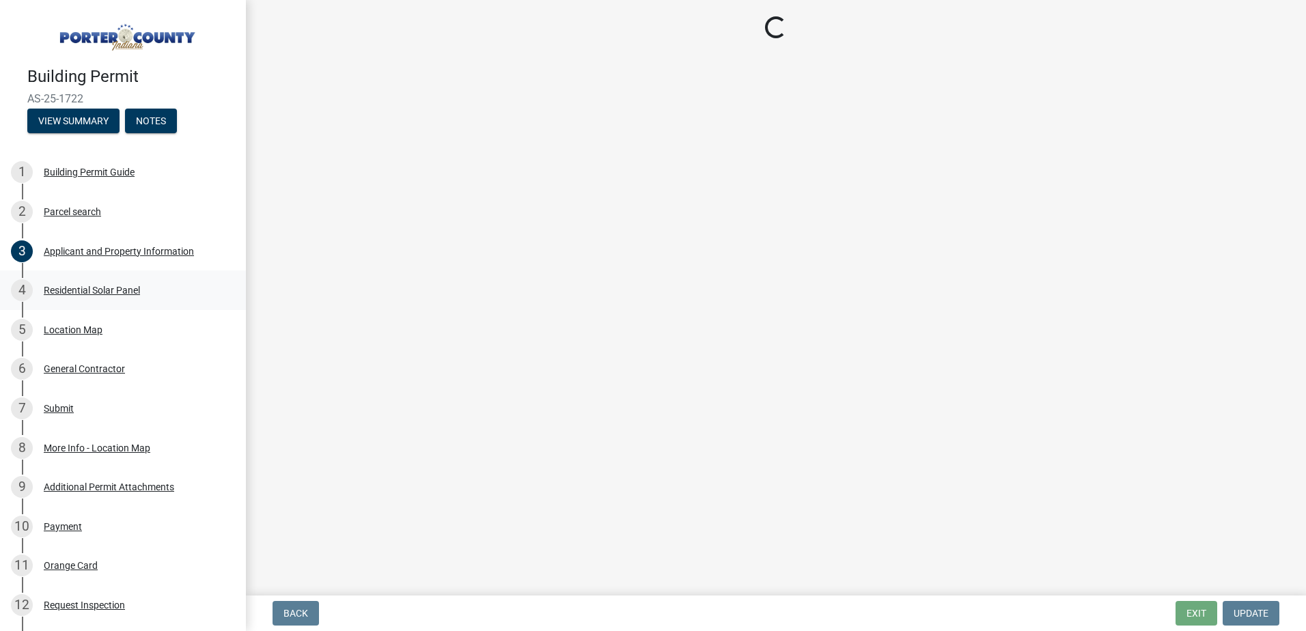
scroll to position [0, 0]
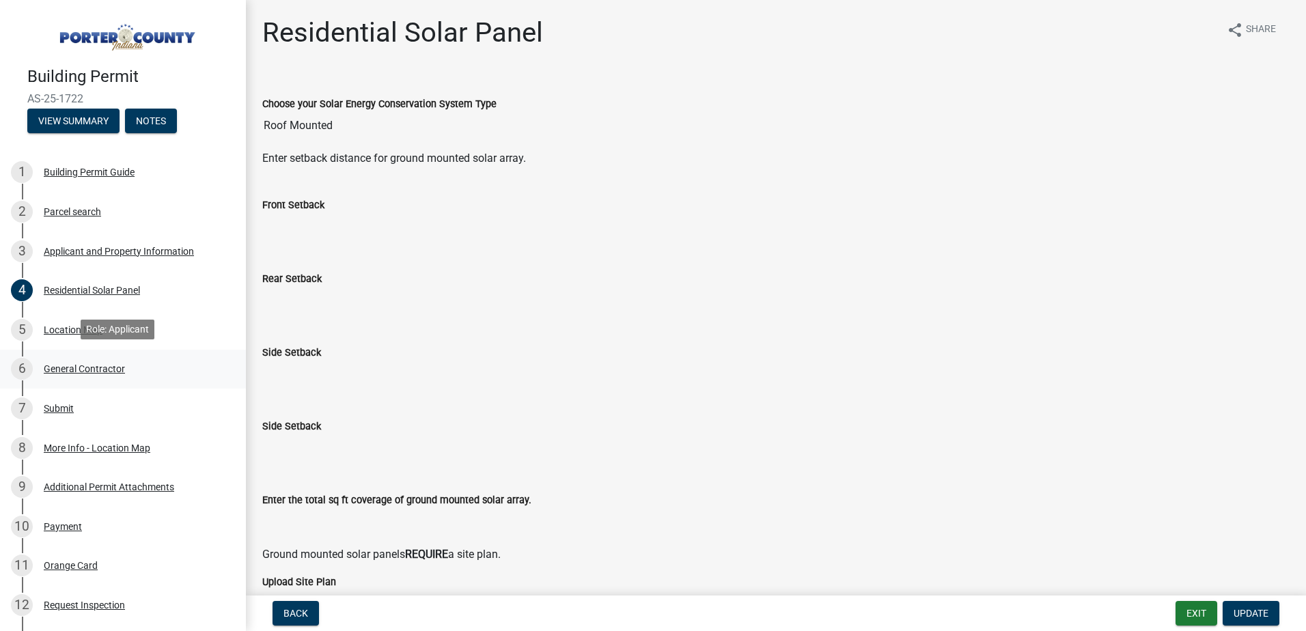
click at [107, 366] on div "General Contractor" at bounding box center [84, 369] width 81 height 10
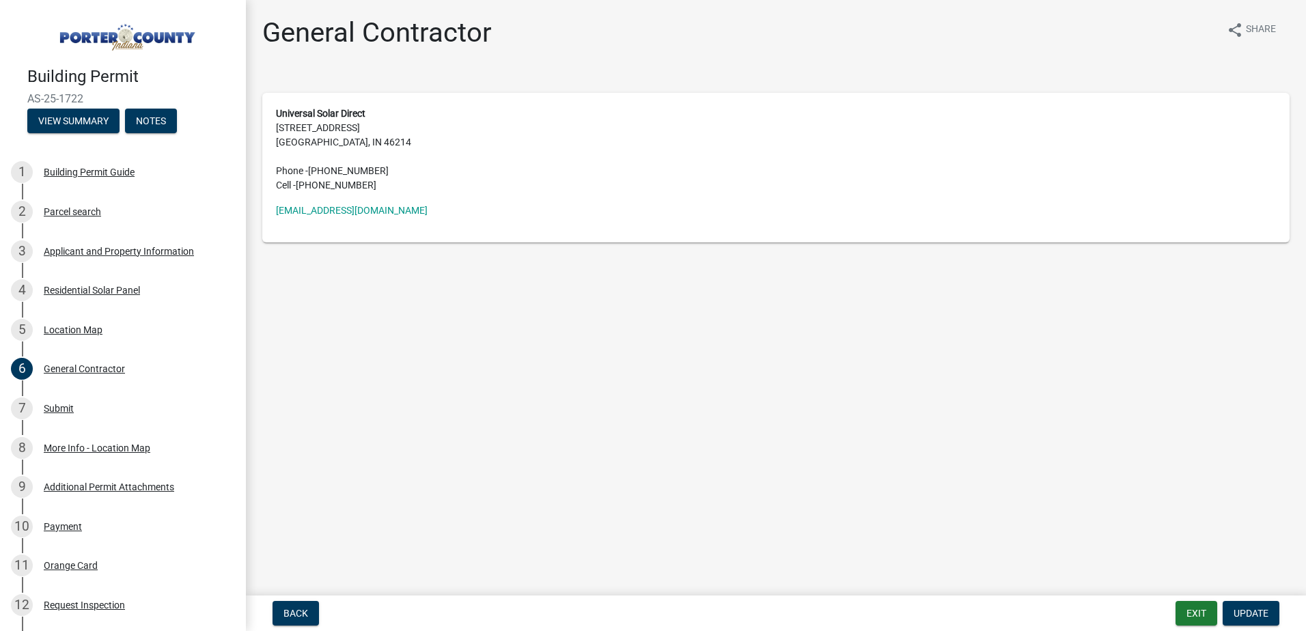
click at [550, 217] on address "[EMAIL_ADDRESS][DOMAIN_NAME]" at bounding box center [776, 211] width 1000 height 14
